Goal: Task Accomplishment & Management: Manage account settings

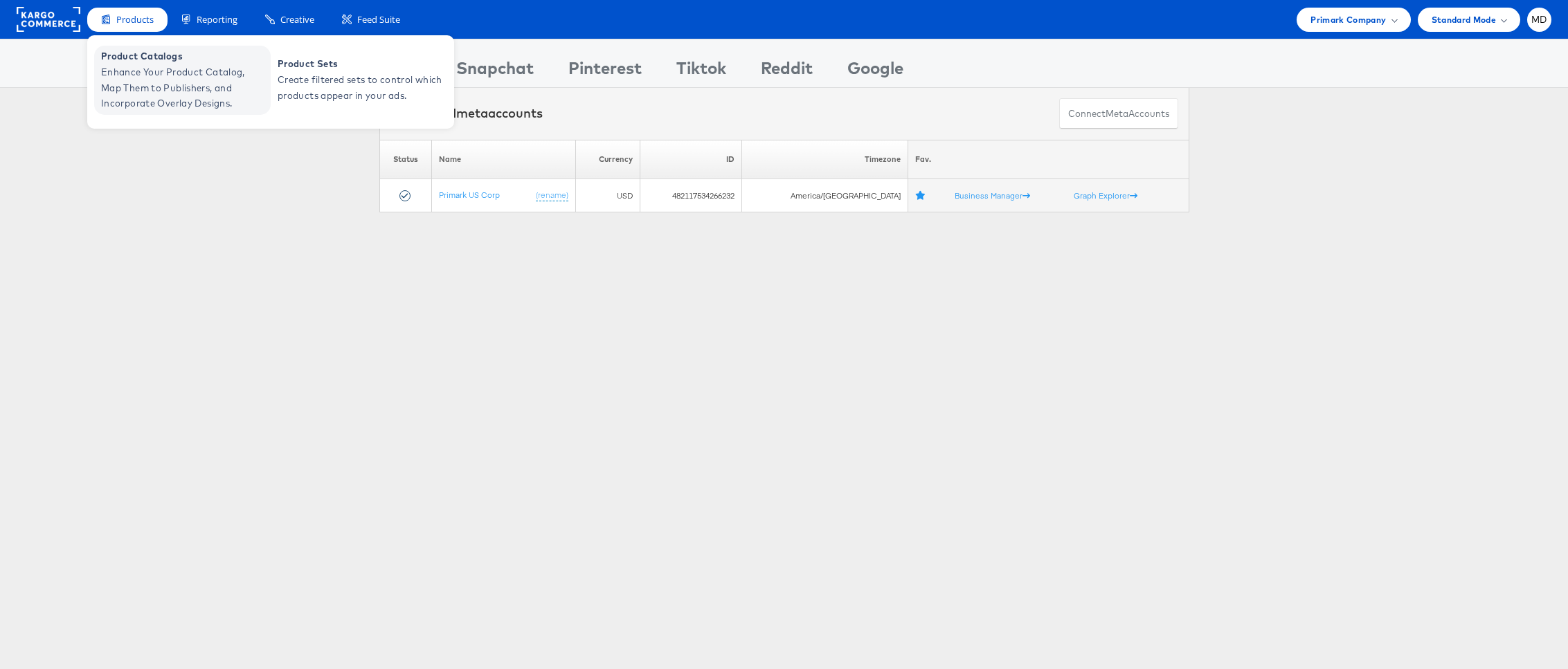
click at [161, 66] on span "Enhance Your Product Catalog, Map Them to Publishers, and Incorporate Overlay D…" at bounding box center [184, 89] width 166 height 47
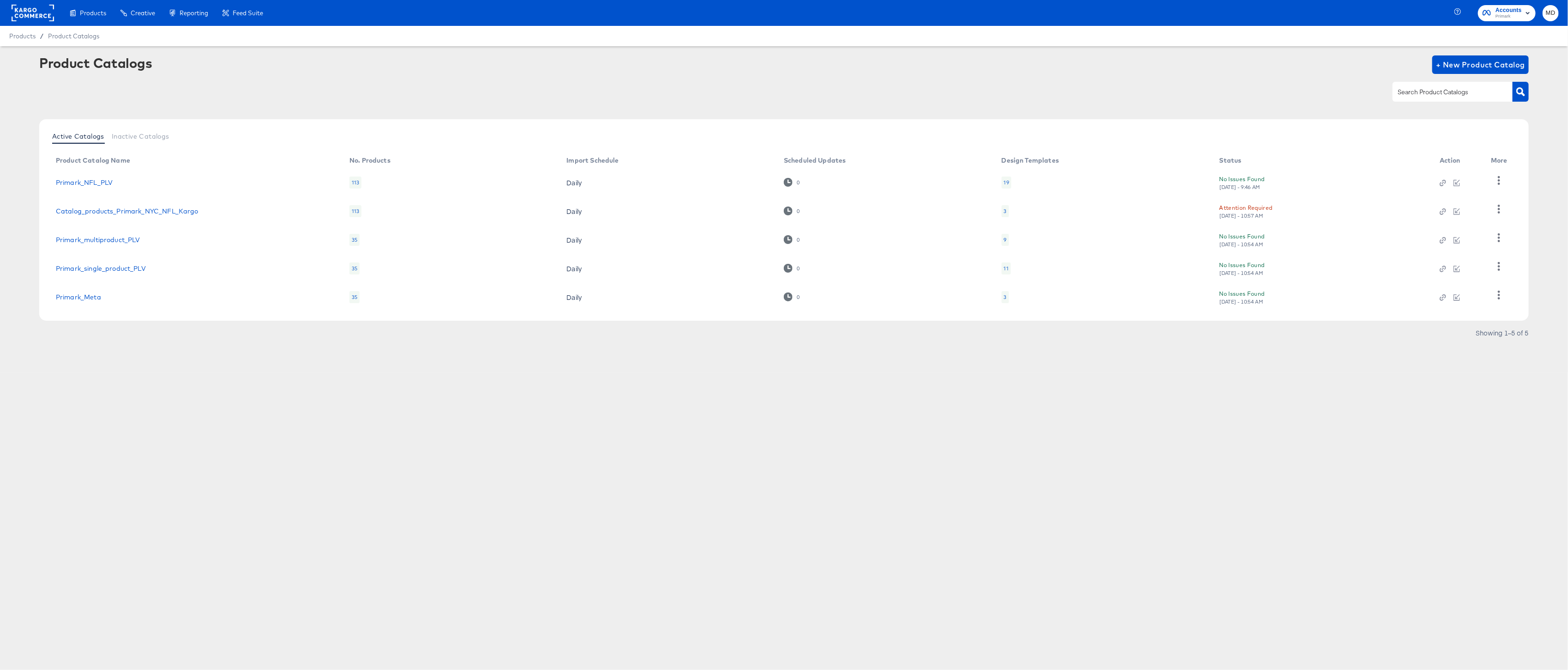
click at [198, 417] on div "Products Creative Reporting Feed Suite Accounts Primark MD Products / Product C…" at bounding box center [784, 335] width 1568 height 670
click at [187, 339] on div "Showing 1–5 of 5" at bounding box center [783, 337] width 1489 height 15
click at [147, 211] on link "Catalog_products_Primark_NYC_NFL_Kargo" at bounding box center [127, 211] width 142 height 7
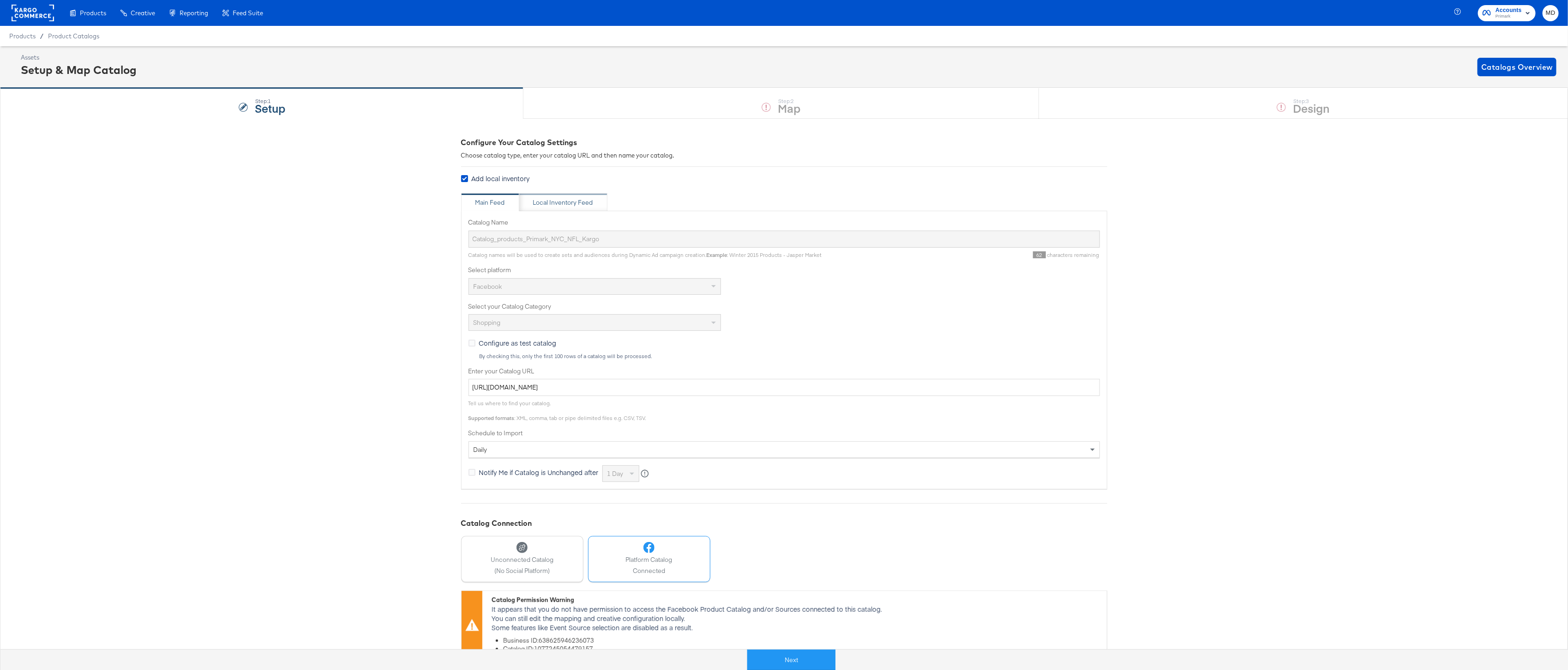
click at [550, 193] on div "Local Inventory Feed" at bounding box center [563, 202] width 88 height 18
type input "Local Inventory Feed for Primark NFL Catalog"
type input "https://ace.stitcherads.com/exports/1450/universal/none/universal/export.tsv.gz"
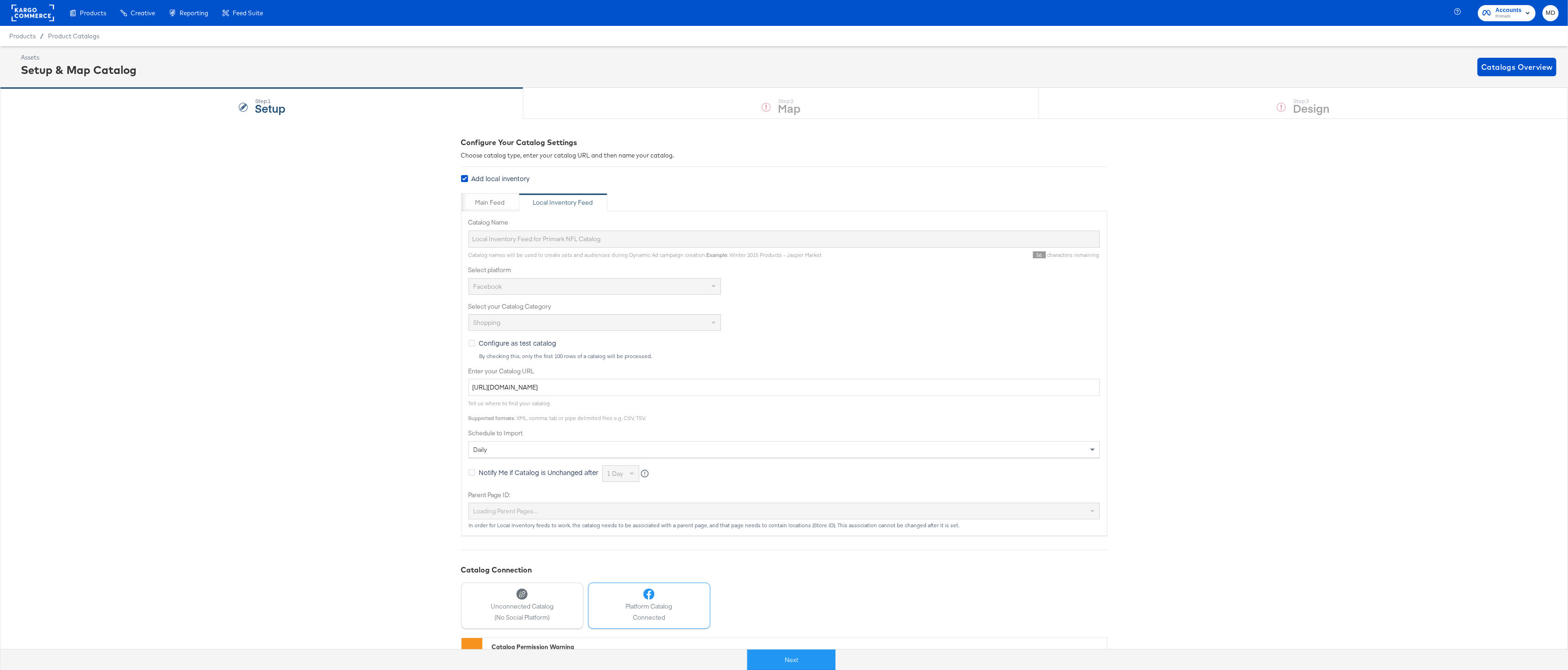
click at [804, 79] on div "Assets Setup & Map Catalog Catalogs Overview" at bounding box center [788, 66] width 1536 height 27
click at [804, 86] on div "Assets Setup & Map Catalog Catalogs Overview" at bounding box center [784, 67] width 1568 height 41
click at [799, 105] on div "Step: 1 Setup Step: 2 Map Step: 3 Design" at bounding box center [784, 103] width 1568 height 30
click at [398, 106] on div "Step: 1 Setup" at bounding box center [262, 104] width 523 height 30
click at [492, 200] on div "Main Feed" at bounding box center [490, 202] width 30 height 9
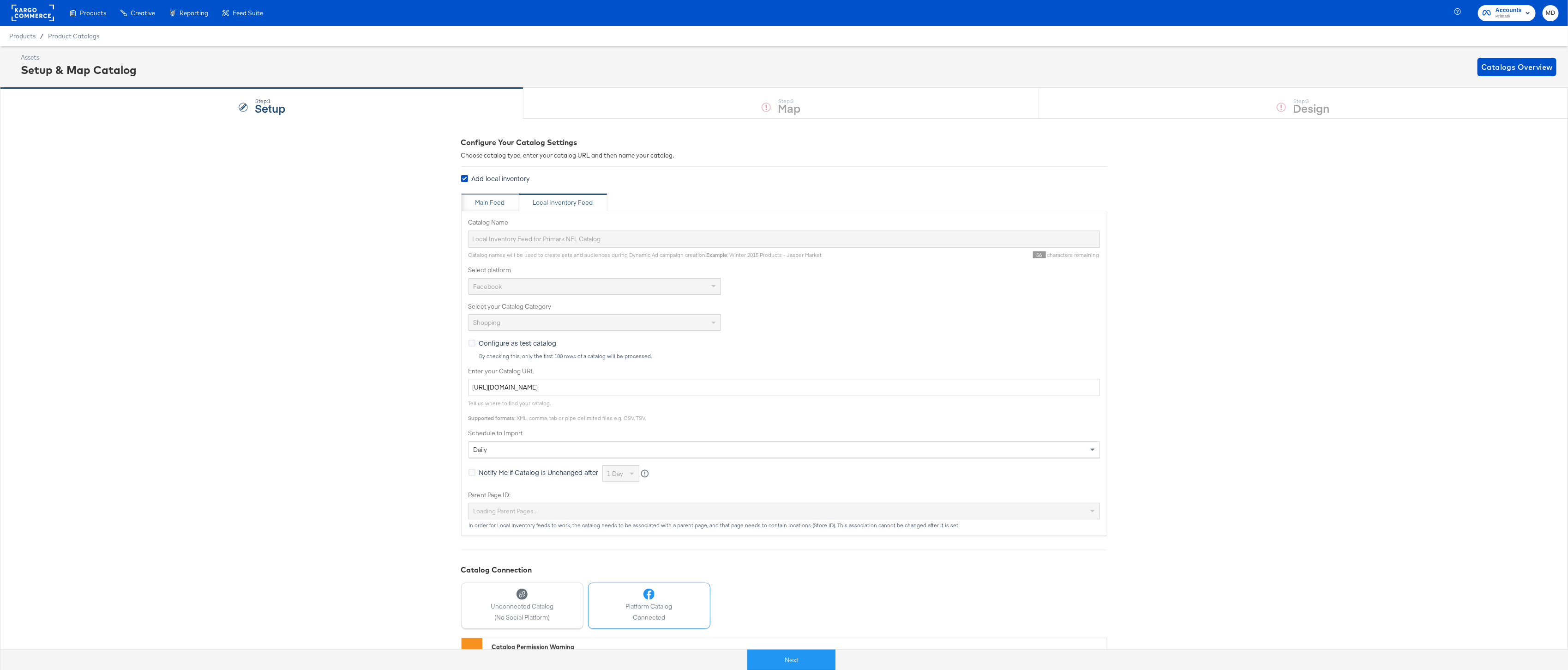
type input "Catalog_products_Primark_NYC_NFL_Kargo"
type input "https://ace.stitcherads.com/exports/1449/universal/none/universal/export.tsv.gz"
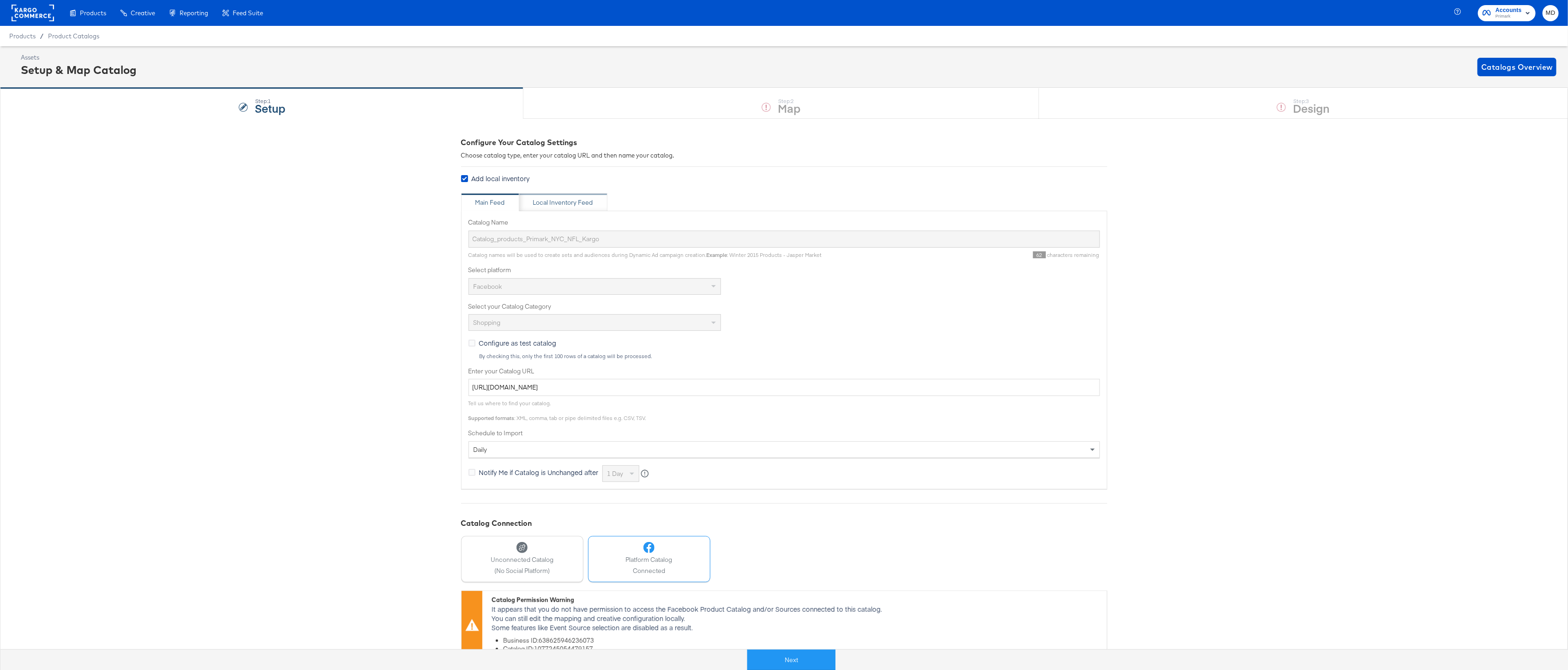
click at [553, 200] on div "Local Inventory Feed" at bounding box center [563, 202] width 60 height 9
type input "Local Inventory Feed for Primark NFL Catalog"
type input "https://ace.stitcherads.com/exports/1450/universal/none/universal/export.tsv.gz"
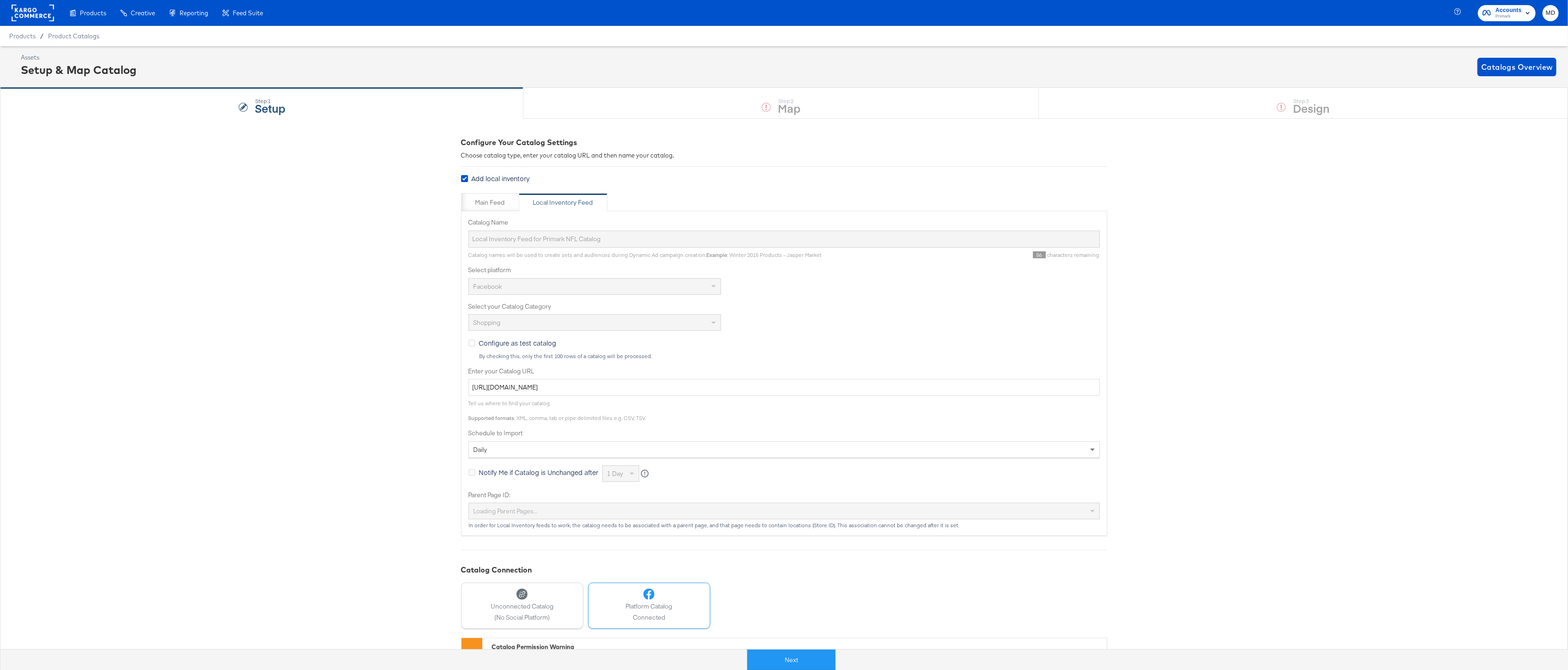
scroll to position [68, 0]
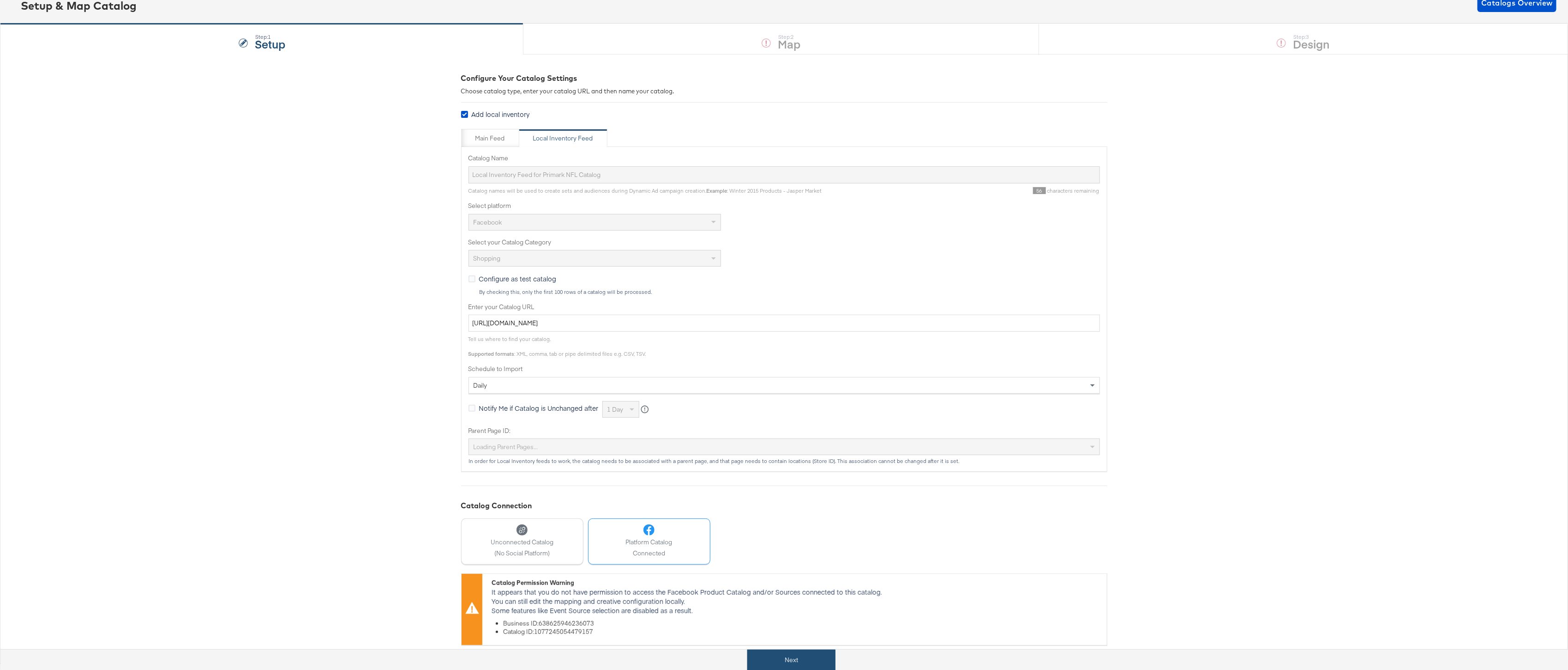
click at [790, 666] on button "Next" at bounding box center [791, 660] width 88 height 21
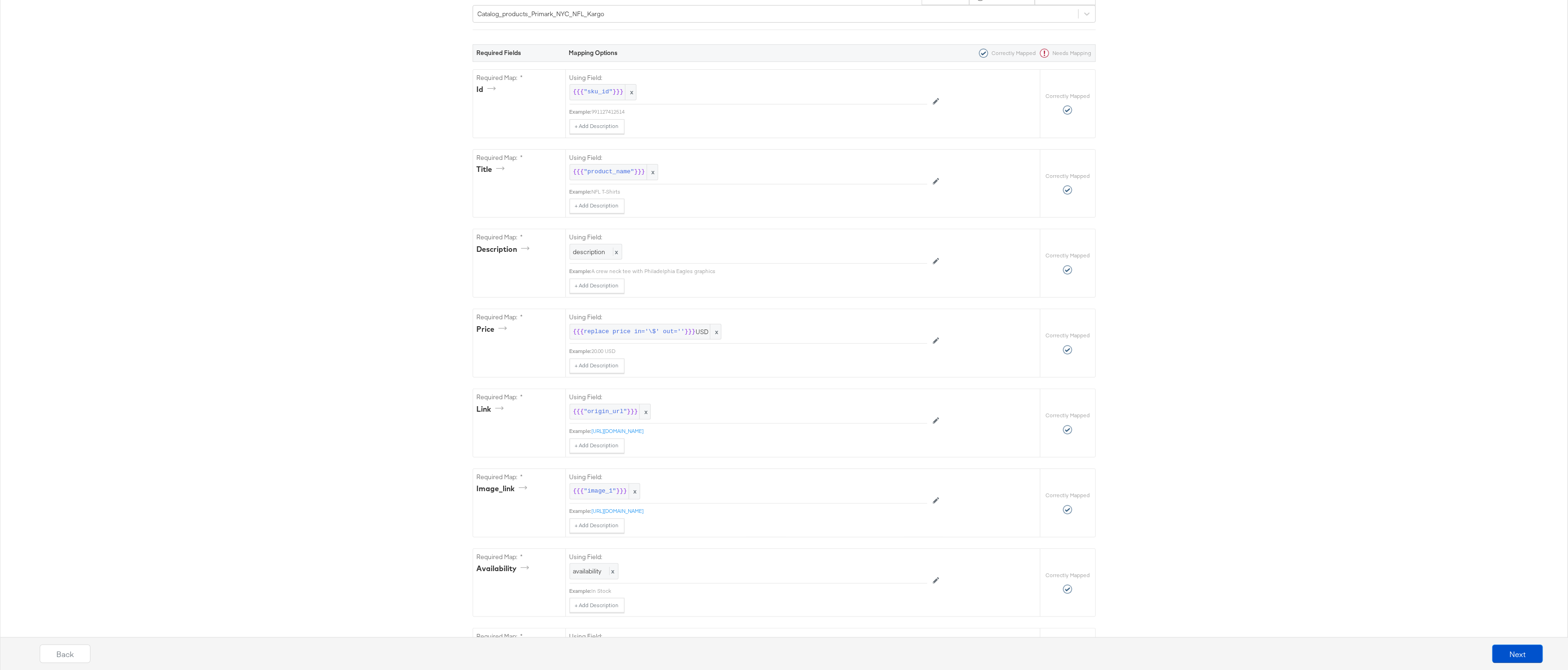
scroll to position [0, 0]
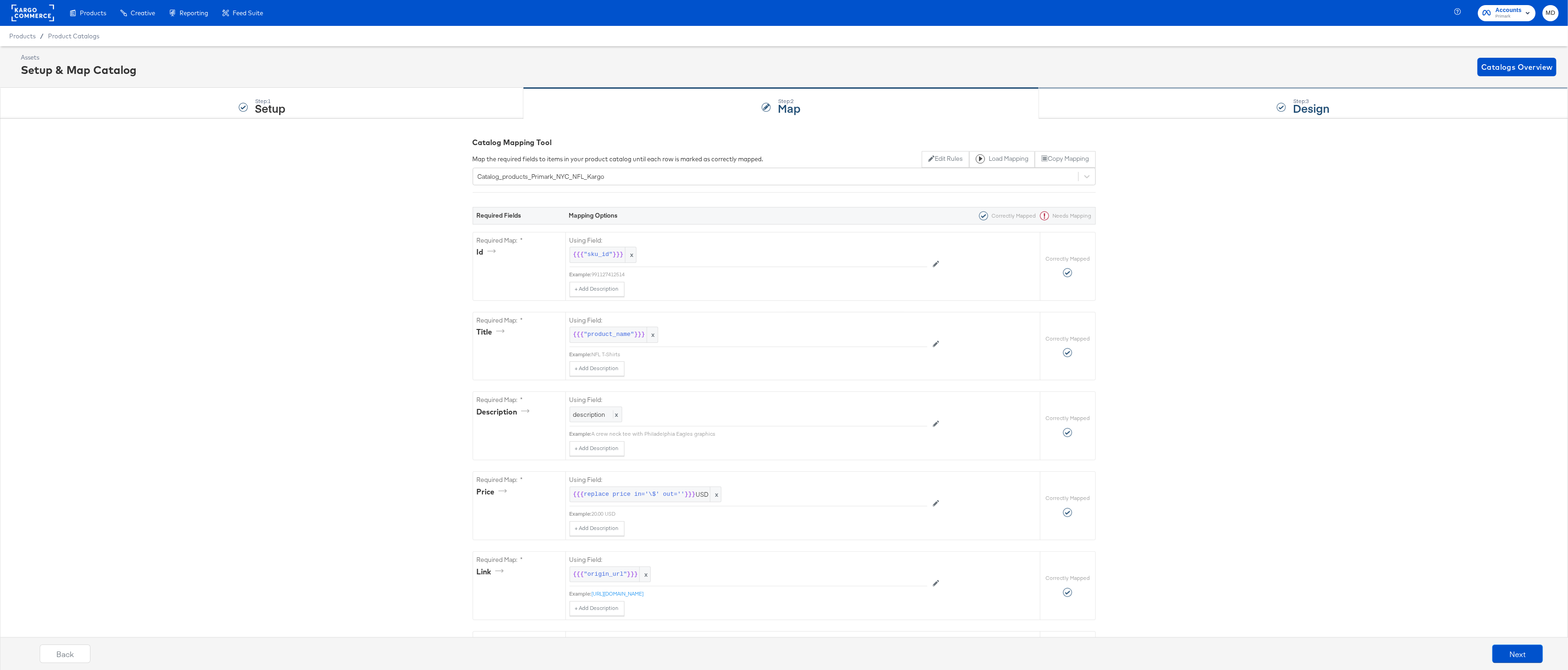
click at [1158, 91] on div "Step: 3 Design" at bounding box center [1303, 104] width 529 height 30
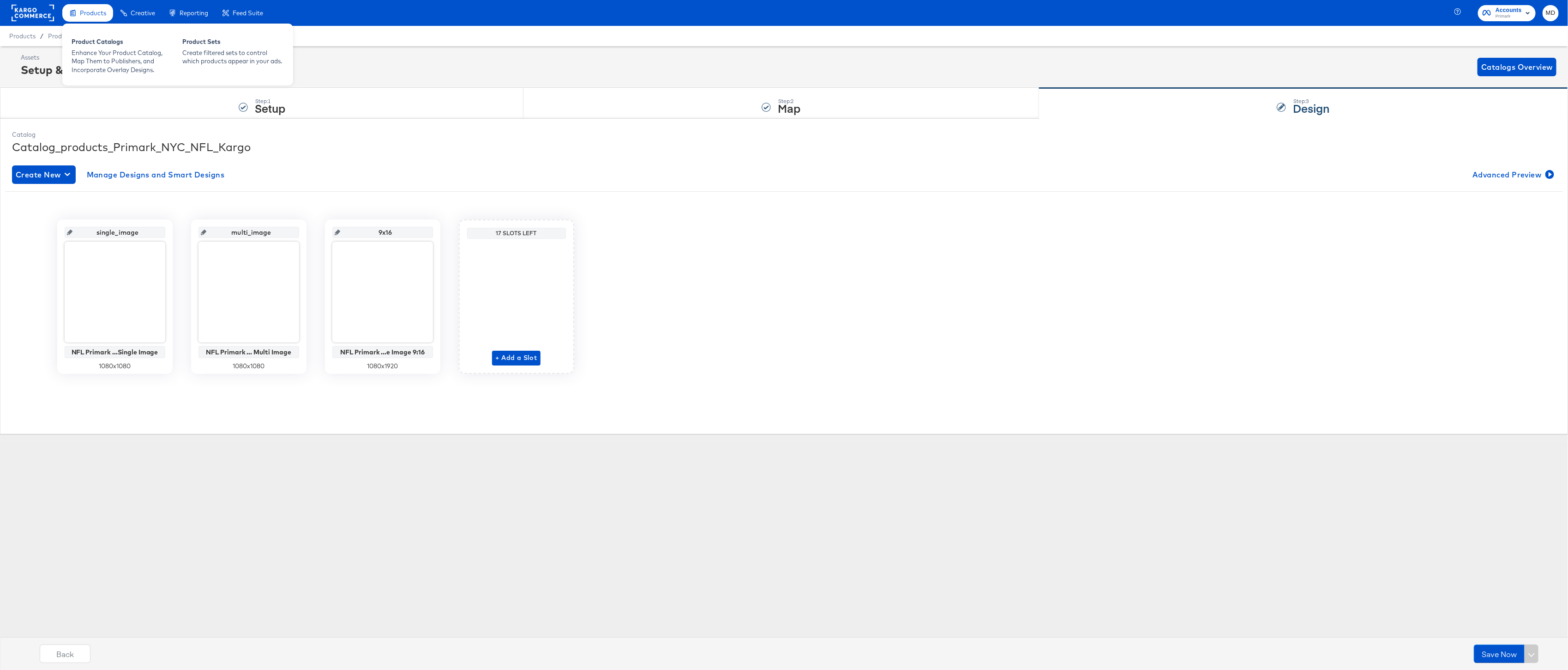
click at [100, 16] on div "Products" at bounding box center [93, 13] width 26 height 9
click at [106, 57] on div "Enhance Your Product Catalog, Map Them to Publishers, and Incorporate Overlay D…" at bounding box center [122, 62] width 102 height 26
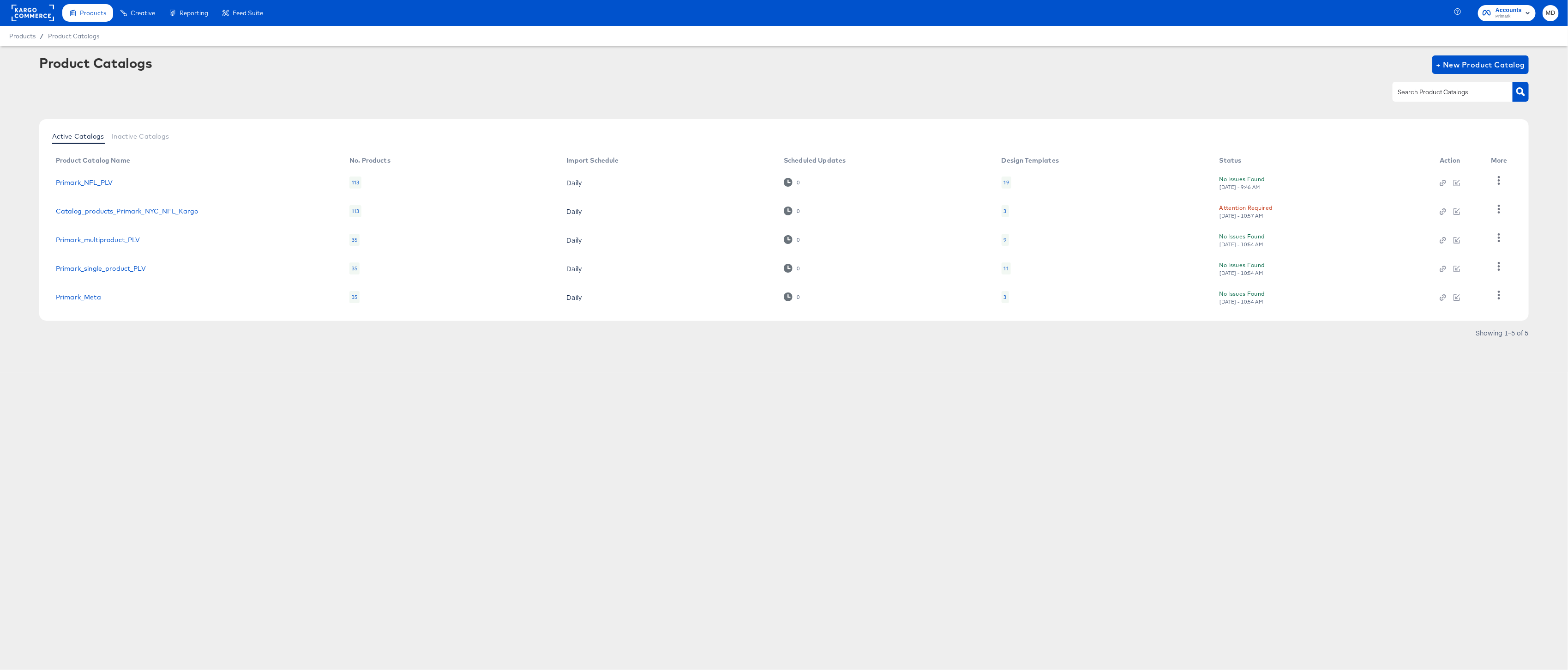
click at [1234, 549] on div "Products Creative Reporting Feed Suite Accounts Primark MD Products / Product C…" at bounding box center [784, 335] width 1568 height 670
click at [121, 210] on link "Catalog_products_Primark_NYC_NFL_Kargo" at bounding box center [127, 211] width 142 height 7
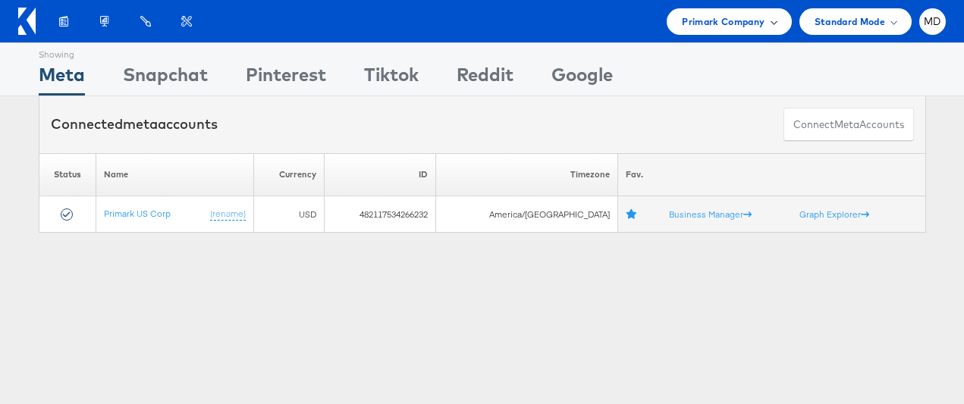
click at [743, 19] on span "Primark Company" at bounding box center [723, 22] width 83 height 16
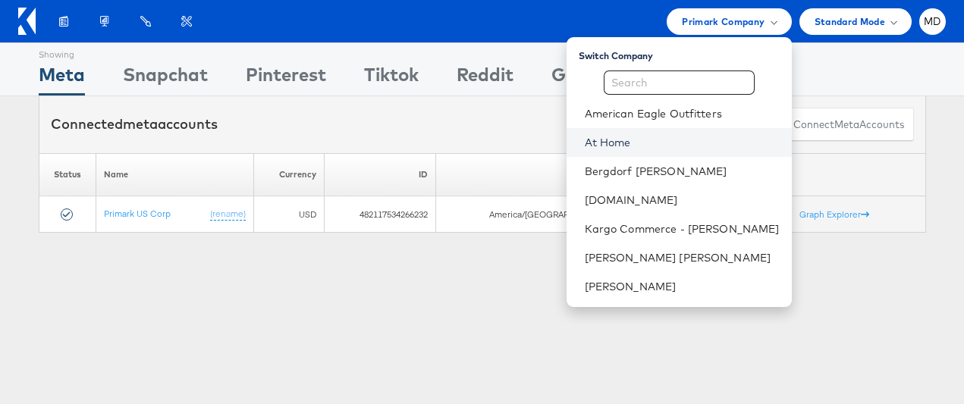
click at [645, 149] on link "At Home" at bounding box center [682, 142] width 195 height 15
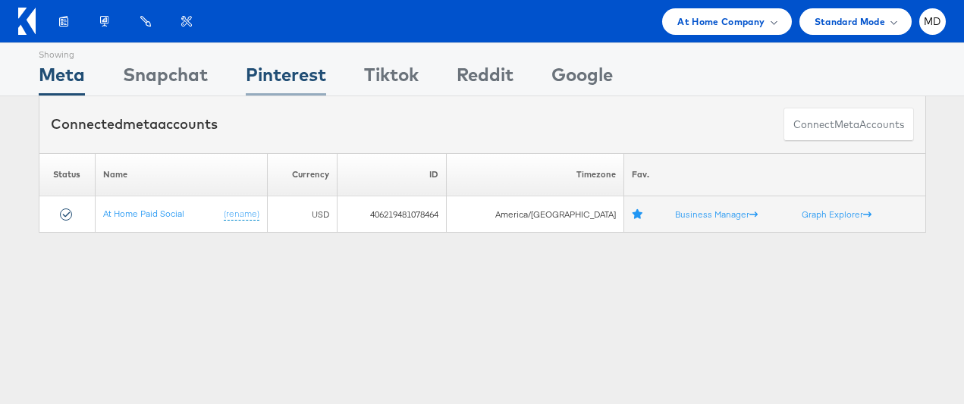
click at [287, 85] on div "Pinterest" at bounding box center [286, 78] width 80 height 34
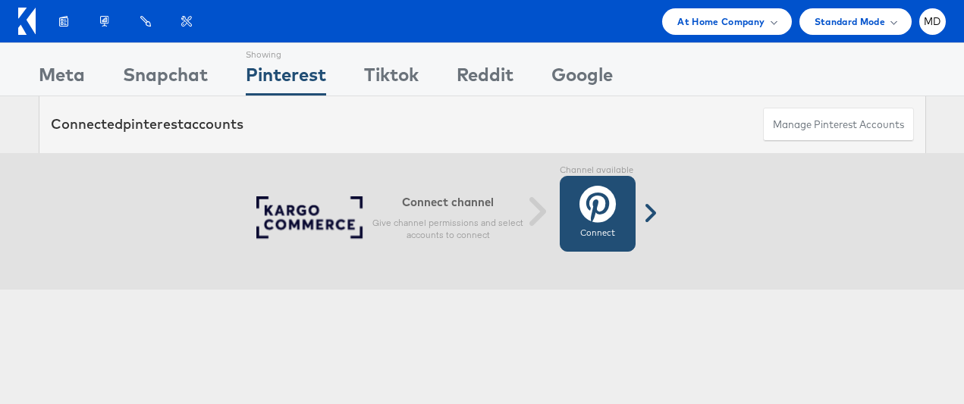
click at [610, 219] on icon at bounding box center [597, 204] width 36 height 38
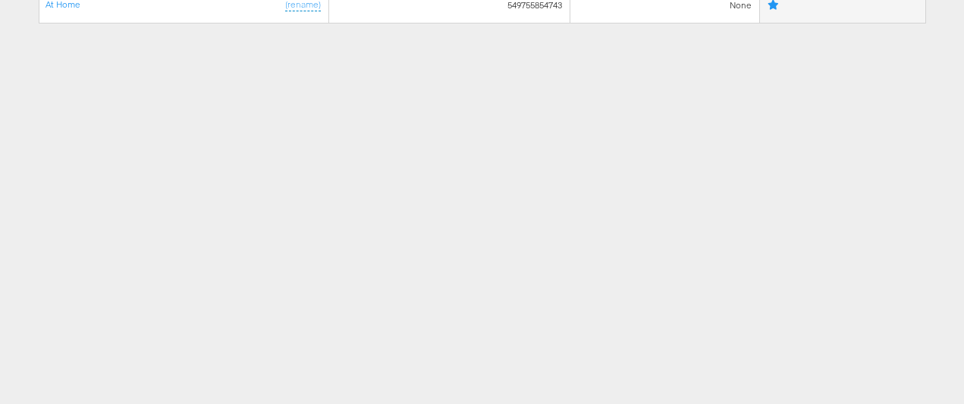
scroll to position [235, 0]
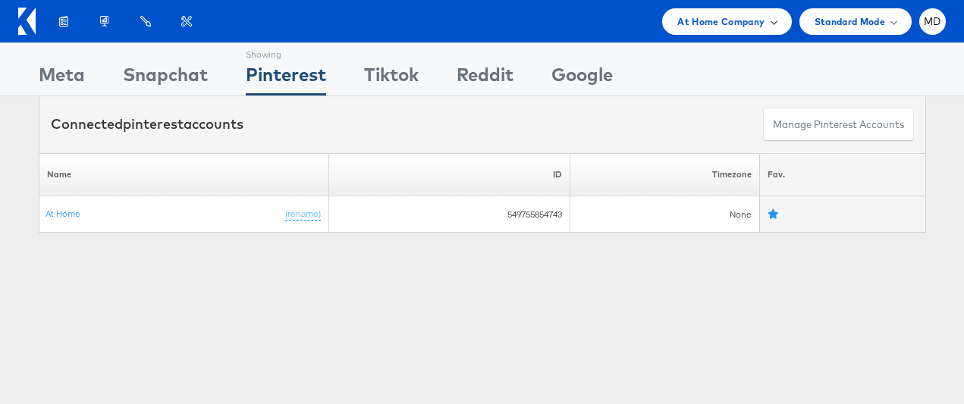
click at [727, 16] on span "At Home Company" at bounding box center [720, 22] width 87 height 16
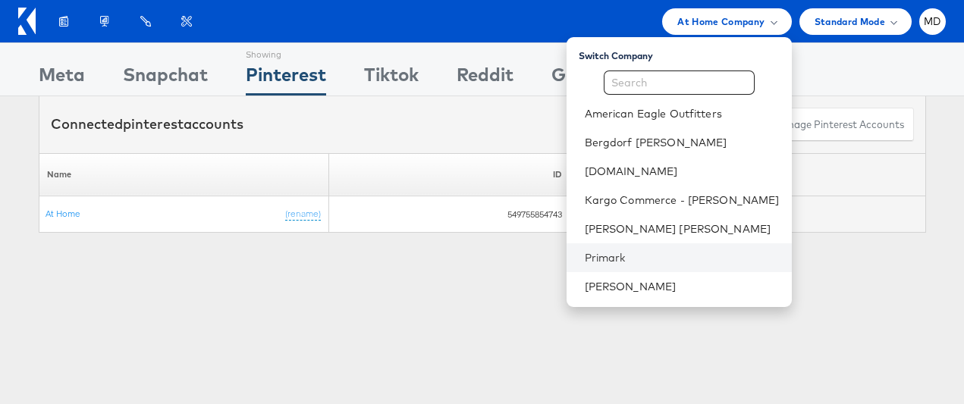
click at [702, 268] on li "Primark" at bounding box center [678, 257] width 225 height 29
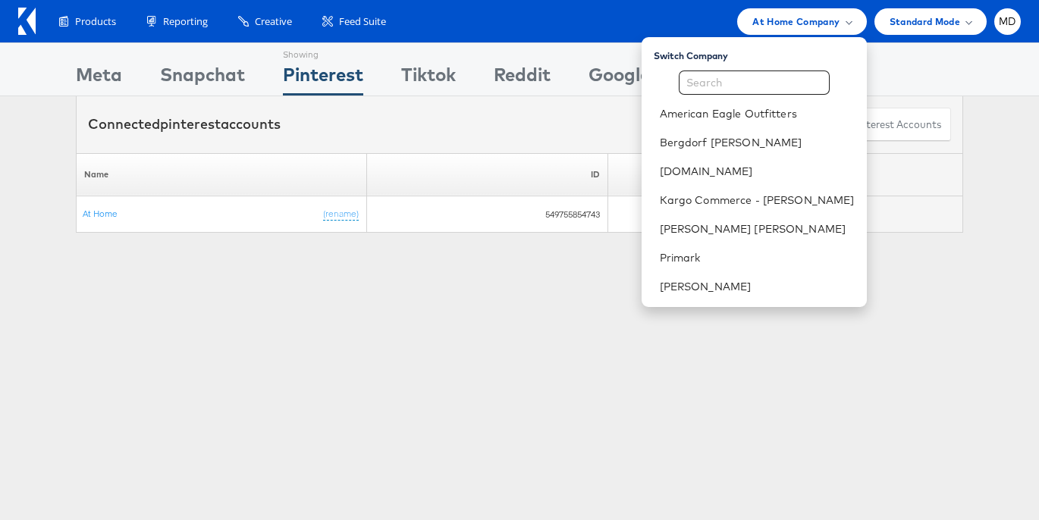
click at [424, 341] on div "Showing Meta Showing Snapchat Showing Pinterest Showing Tiktok Showing Reddit S…" at bounding box center [519, 421] width 1039 height 758
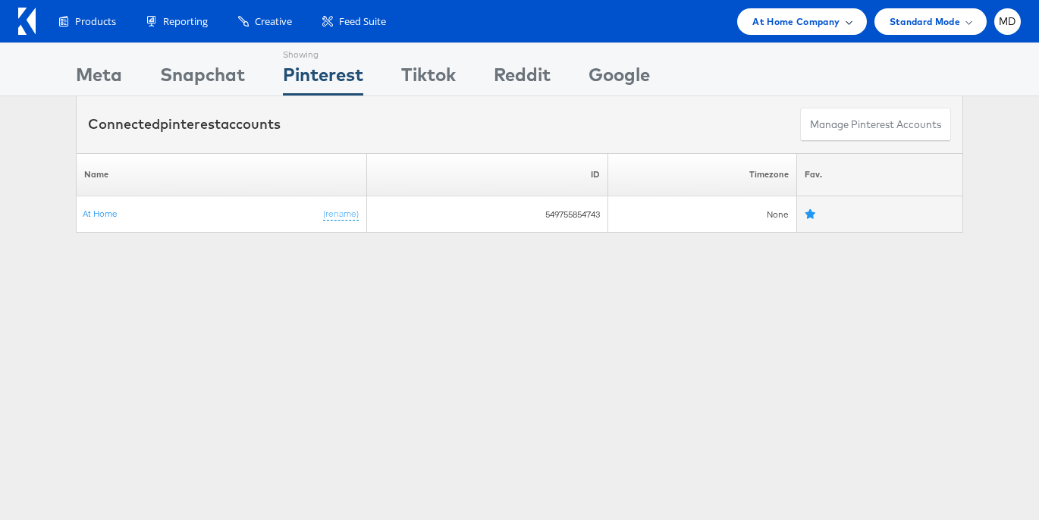
click at [786, 30] on div "At Home Company" at bounding box center [801, 21] width 129 height 27
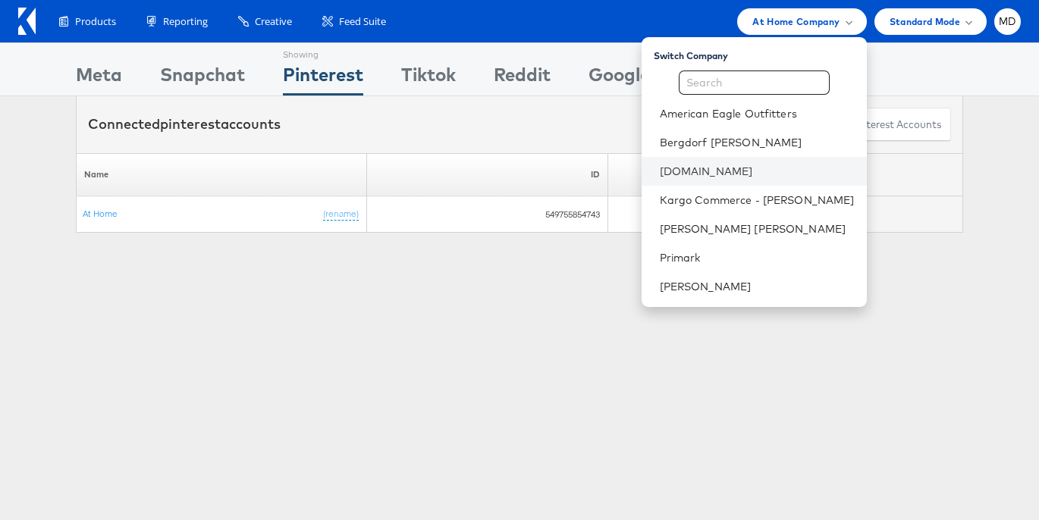
click at [711, 157] on li "[DOMAIN_NAME]" at bounding box center [754, 171] width 225 height 29
click at [713, 177] on link "[DOMAIN_NAME]" at bounding box center [757, 171] width 195 height 15
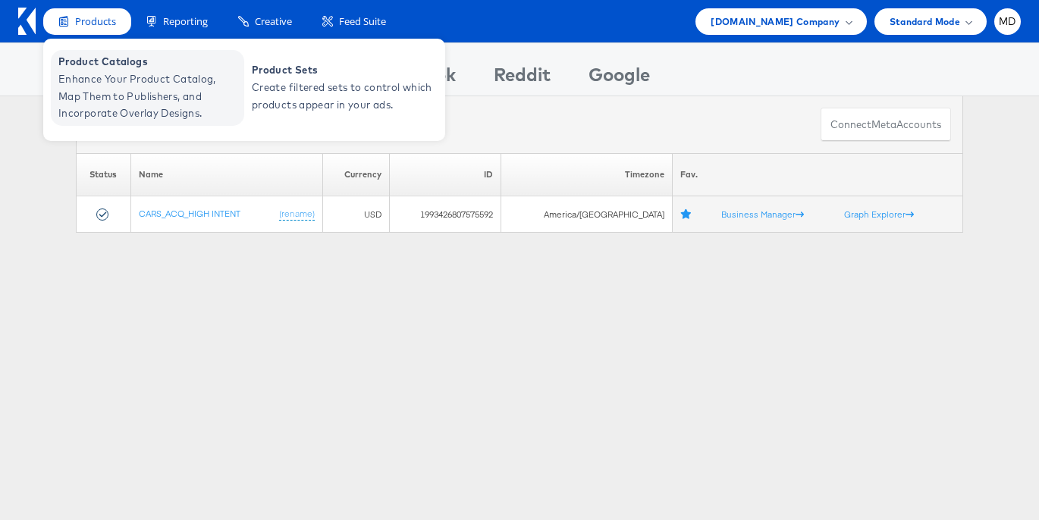
click at [125, 88] on span "Enhance Your Product Catalog, Map Them to Publishers, and Incorporate Overlay D…" at bounding box center [149, 97] width 182 height 52
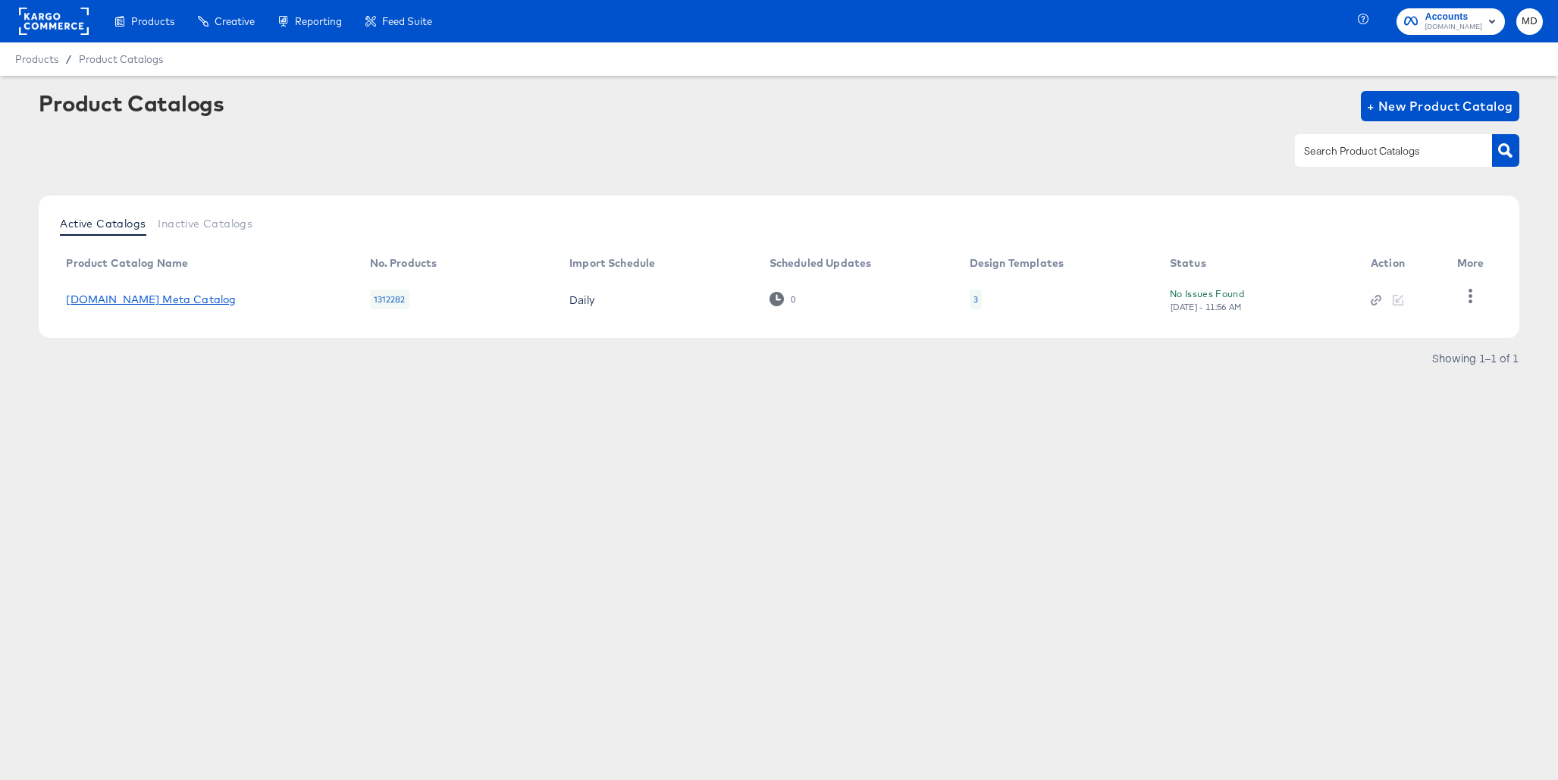
click at [171, 297] on link "[DOMAIN_NAME] Meta Catalog" at bounding box center [151, 299] width 170 height 12
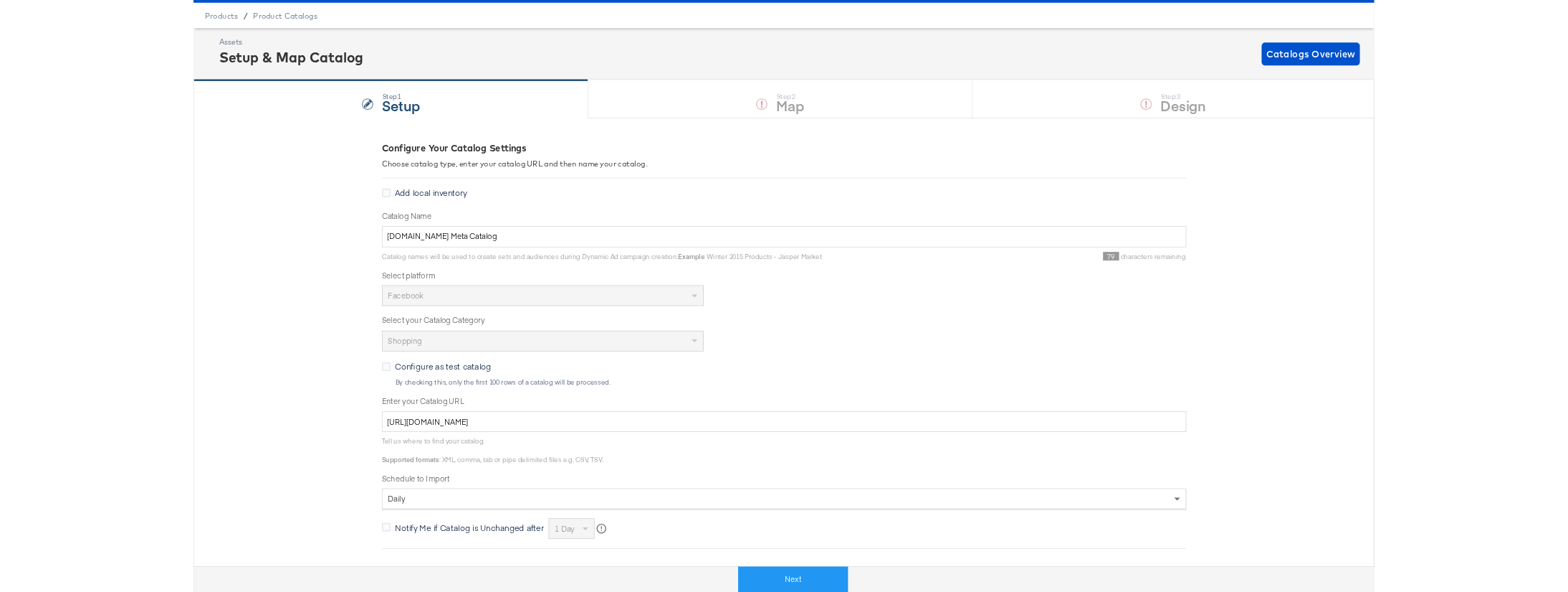
scroll to position [28, 0]
